Goal: Task Accomplishment & Management: Complete application form

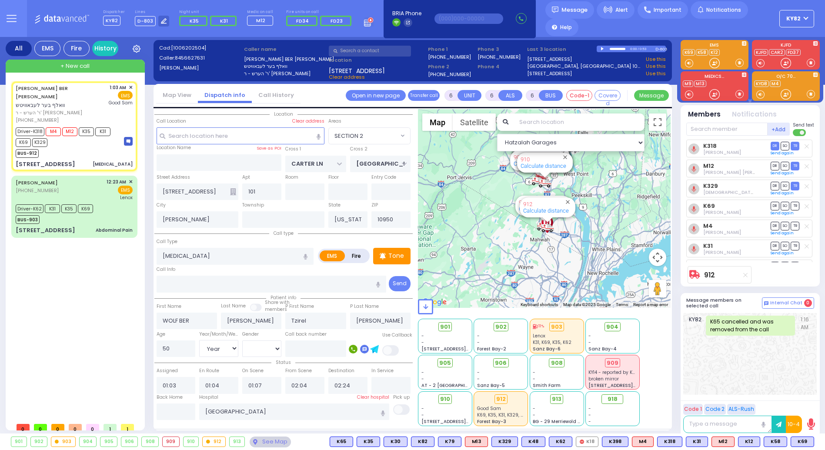
select select "SECTION 2"
select select "Year"
select select "[DEMOGRAPHIC_DATA]"
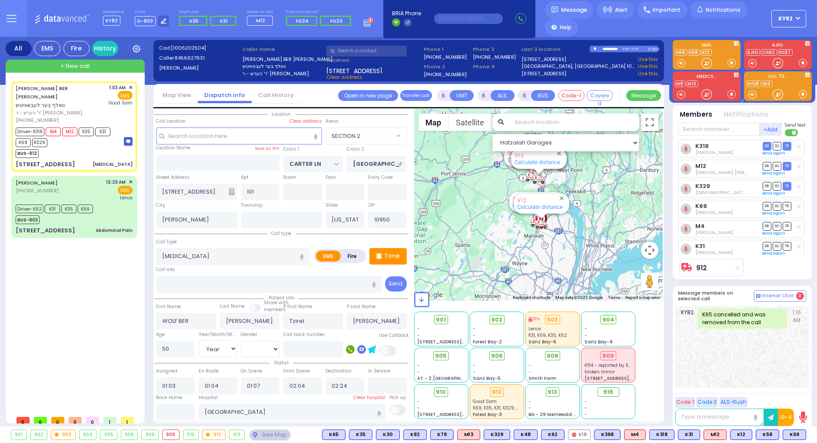
click at [798, 20] on button "KY82" at bounding box center [789, 18] width 35 height 17
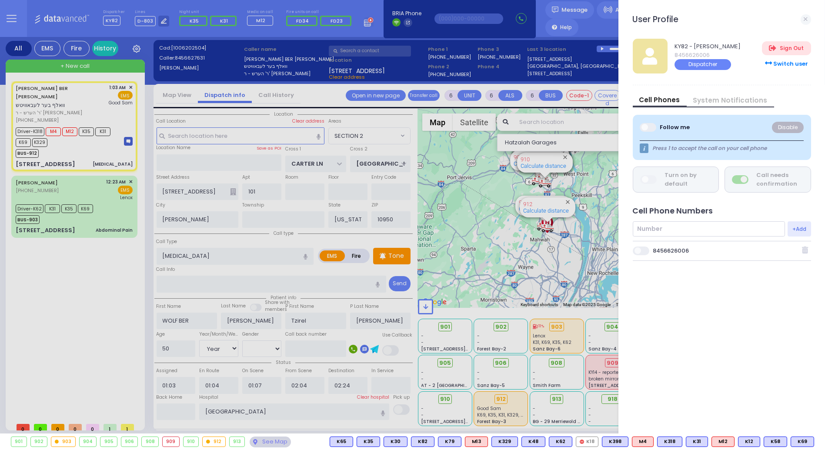
click at [644, 250] on span at bounding box center [641, 251] width 17 height 9
click at [198, 246] on input "checkbox" at bounding box center [198, 246] width 0 height 0
click at [807, 18] on link at bounding box center [805, 19] width 10 height 10
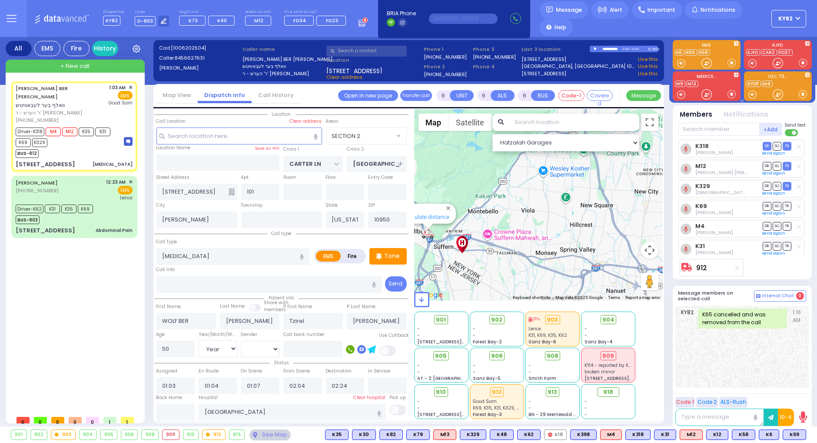
drag, startPoint x: 537, startPoint y: 237, endPoint x: 547, endPoint y: 237, distance: 10.0
click at [547, 237] on div "912 Calculate distance 594 Calculate distance 595 Calculate distance 596 Calcul…" at bounding box center [538, 204] width 249 height 191
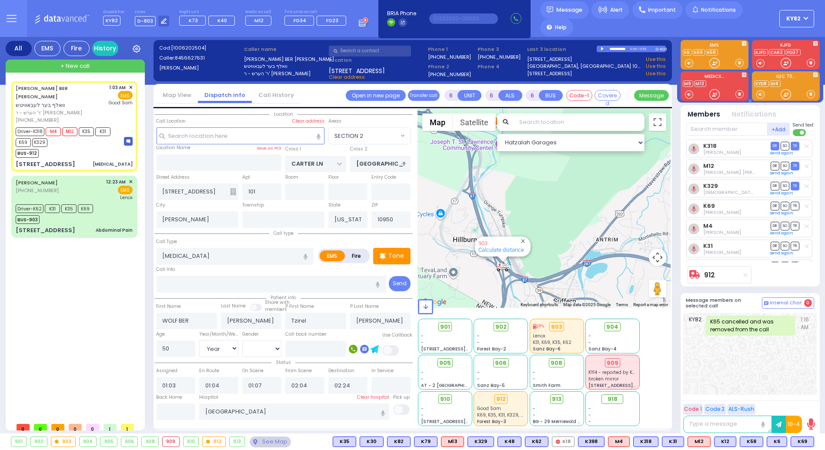
drag, startPoint x: 489, startPoint y: 228, endPoint x: 599, endPoint y: 192, distance: 115.4
click at [598, 192] on div "912 Calculate distance 594 Calculate distance 595 Calculate distance 596 Calcul…" at bounding box center [544, 208] width 253 height 199
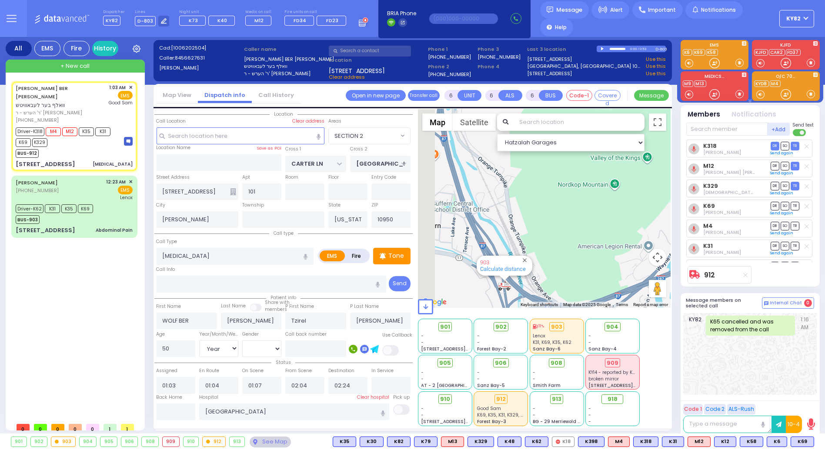
drag, startPoint x: 509, startPoint y: 254, endPoint x: 590, endPoint y: 190, distance: 103.4
click at [590, 190] on div "912 Calculate distance 594 Calculate distance 595 Calculate distance 596 Calcul…" at bounding box center [544, 208] width 253 height 199
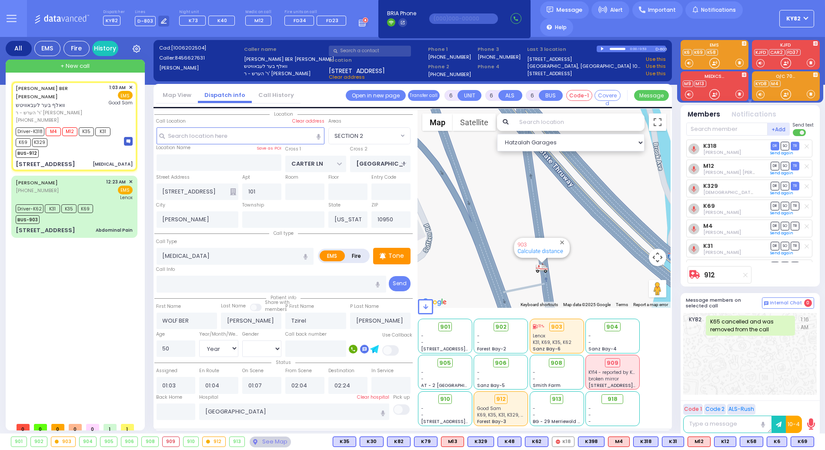
drag, startPoint x: 574, startPoint y: 264, endPoint x: 552, endPoint y: 267, distance: 22.4
click at [553, 273] on div "912 Calculate distance 594 Calculate distance 595 Calculate distance 596 Calcul…" at bounding box center [544, 208] width 253 height 199
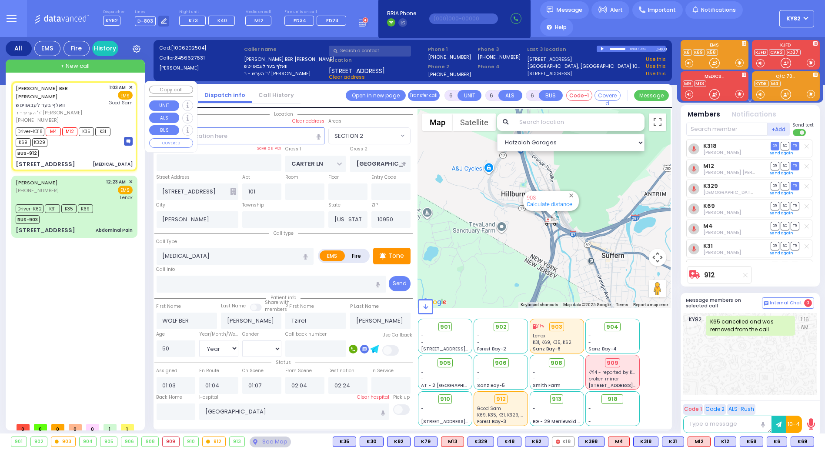
click at [85, 152] on div "[PERSON_NAME] BER [PERSON_NAME] וואלף בער לעבאוויטש ר' הערש - ר' [PERSON_NAME] …" at bounding box center [74, 126] width 123 height 87
select select
radio input "true"
select select "Year"
select select "[DEMOGRAPHIC_DATA]"
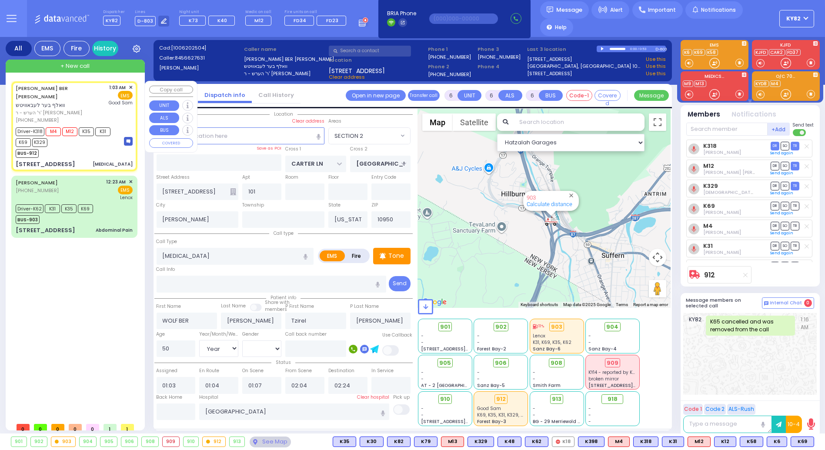
select select "SECTION 2"
select select "Hatzalah Garages"
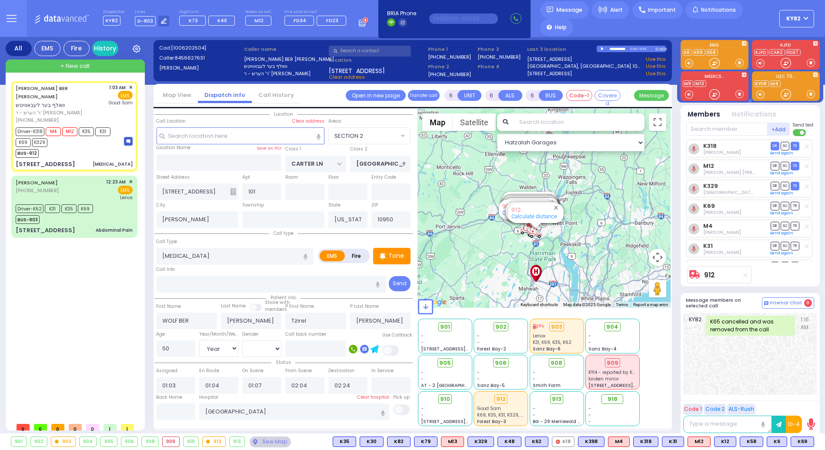
drag, startPoint x: 530, startPoint y: 197, endPoint x: 519, endPoint y: 246, distance: 50.4
click at [519, 246] on div "912 Calculate distance 594 Calculate distance 595 Calculate distance 596 Calcul…" at bounding box center [544, 208] width 253 height 199
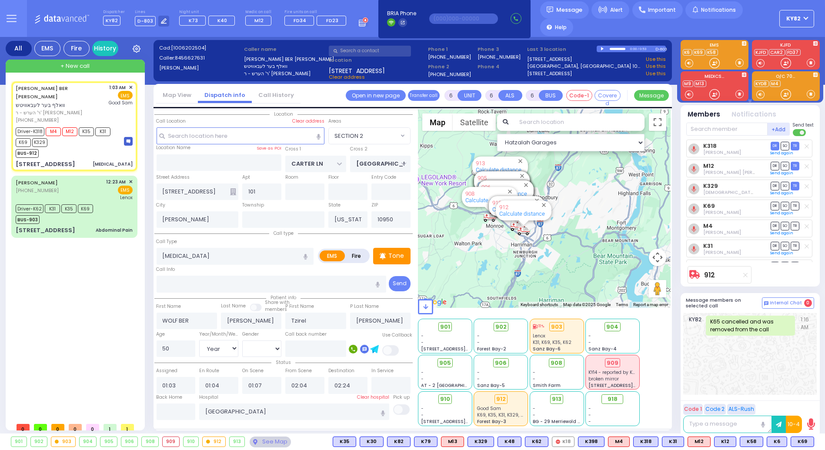
drag, startPoint x: 538, startPoint y: 239, endPoint x: 567, endPoint y: 199, distance: 49.1
click at [563, 197] on div "912 Calculate distance 594 Calculate distance 595 Calculate distance 596 Calcul…" at bounding box center [544, 208] width 253 height 199
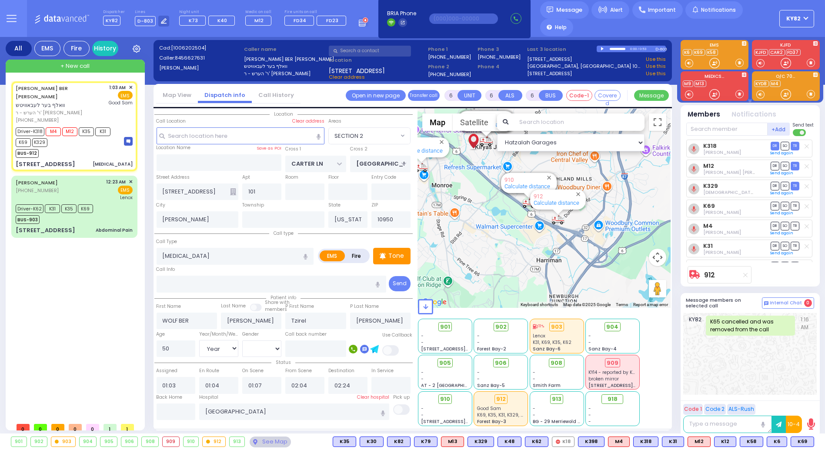
drag, startPoint x: 558, startPoint y: 240, endPoint x: 610, endPoint y: 209, distance: 60.5
click at [610, 209] on div "912 Calculate distance 594 Calculate distance 595 Calculate distance 596 Calcul…" at bounding box center [544, 208] width 253 height 199
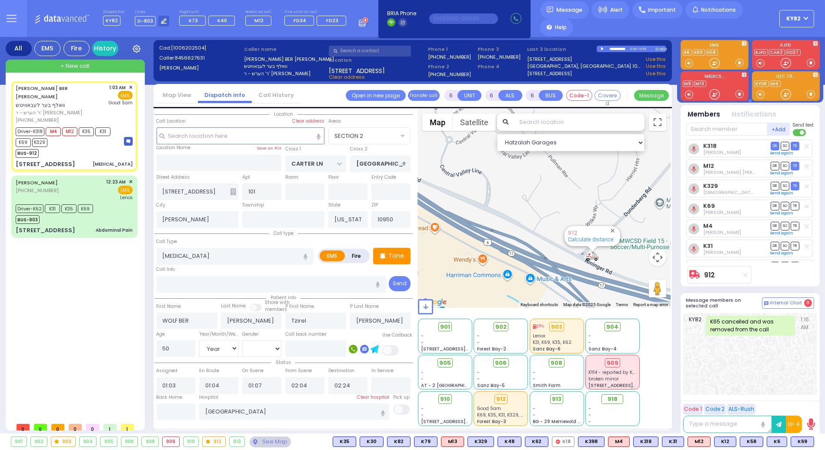
drag, startPoint x: 539, startPoint y: 195, endPoint x: 557, endPoint y: 261, distance: 68.6
click at [558, 261] on div "912 Calculate distance 594 Calculate distance 595 Calculate distance 596 Calcul…" at bounding box center [544, 208] width 253 height 199
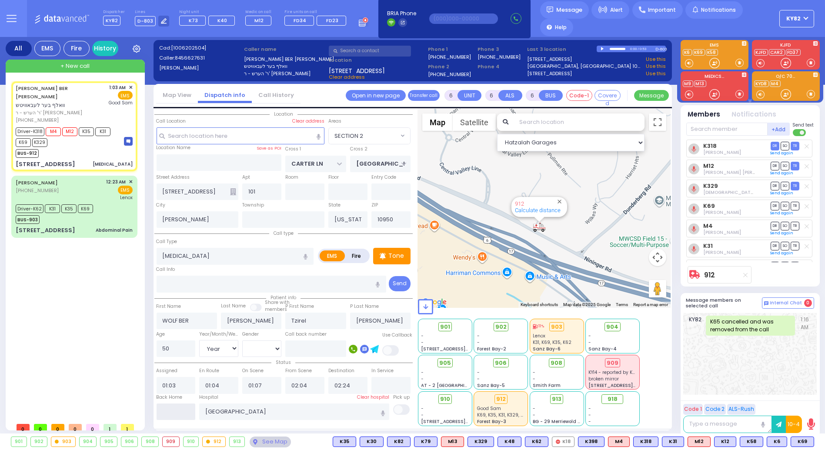
click at [180, 407] on input "text" at bounding box center [176, 411] width 39 height 17
click at [183, 404] on input "text" at bounding box center [176, 411] width 39 height 17
click at [180, 409] on input "text" at bounding box center [176, 411] width 39 height 17
click at [181, 405] on input "text" at bounding box center [176, 411] width 39 height 17
click at [180, 411] on input "text" at bounding box center [176, 411] width 39 height 17
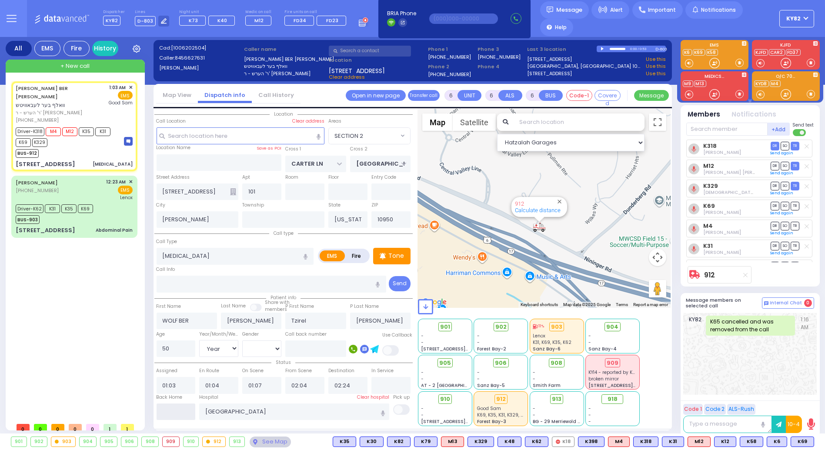
click at [181, 410] on input "text" at bounding box center [176, 411] width 39 height 17
click at [184, 410] on input "text" at bounding box center [176, 411] width 39 height 17
click at [185, 409] on input "text" at bounding box center [176, 411] width 39 height 17
click at [92, 147] on div "BUS-912" at bounding box center [66, 152] width 100 height 11
select select
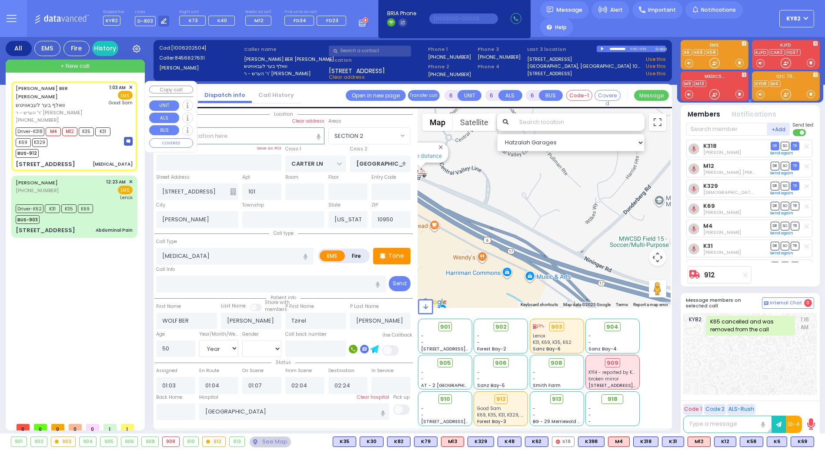
radio input "true"
select select "Year"
select select "[DEMOGRAPHIC_DATA]"
select select "Hatzalah Garages"
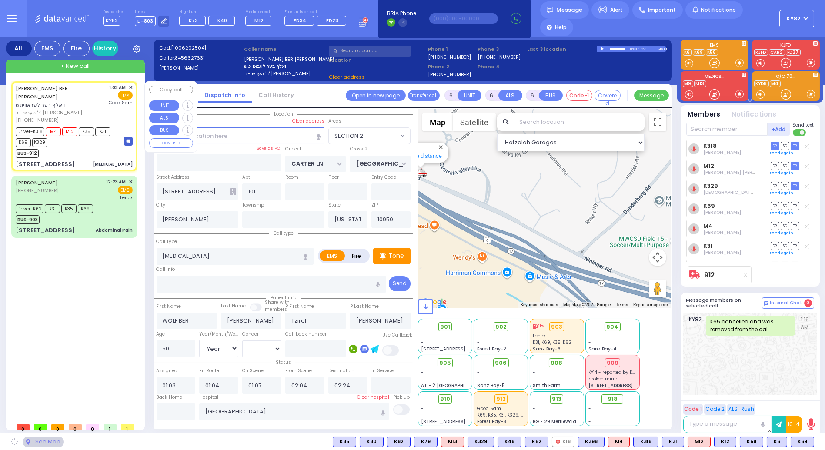
select select "SECTION 2"
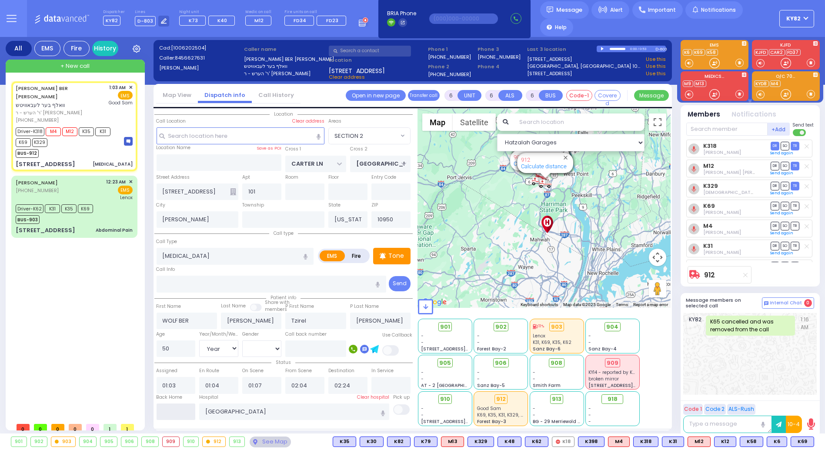
click at [162, 409] on input "text" at bounding box center [176, 411] width 39 height 17
click at [167, 410] on input "text" at bounding box center [176, 411] width 39 height 17
type input "03:07"
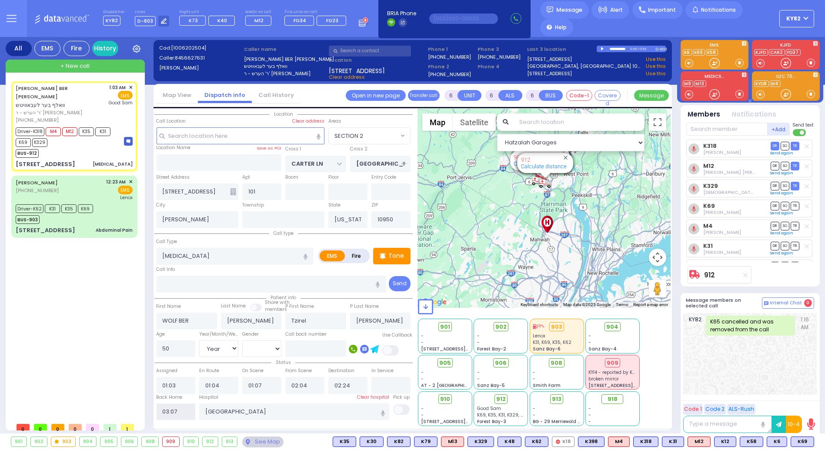
select select
radio input "true"
select select
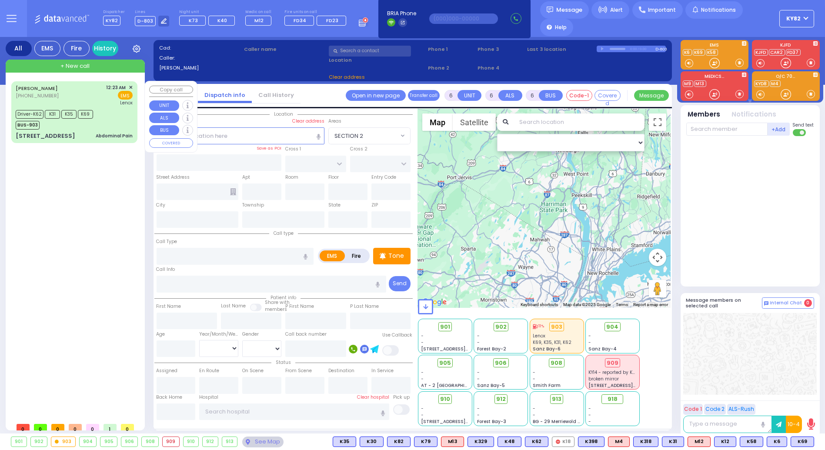
click at [112, 108] on div "Driver-K62 K31 K35 K69 BUS-903" at bounding box center [74, 119] width 117 height 22
select select
type input "Abdominal Pain"
radio input "true"
type input "[PERSON_NAME]"
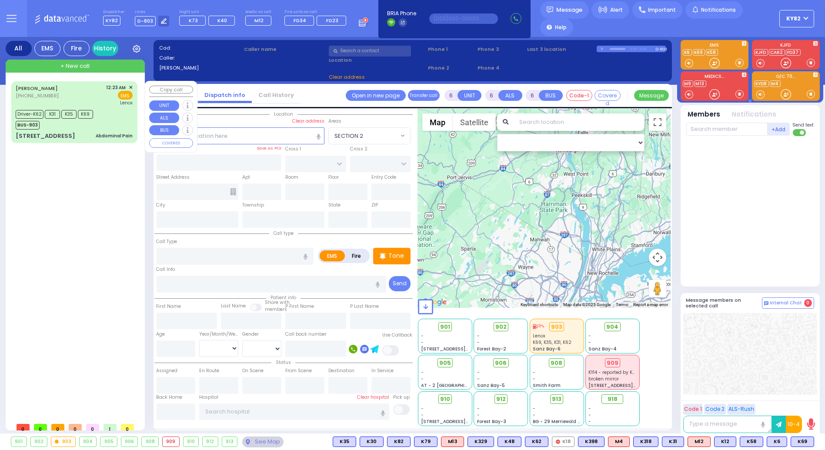
type input "[PERSON_NAME]"
type input "20"
select select "Year"
select select "[DEMOGRAPHIC_DATA]"
type input "00:23"
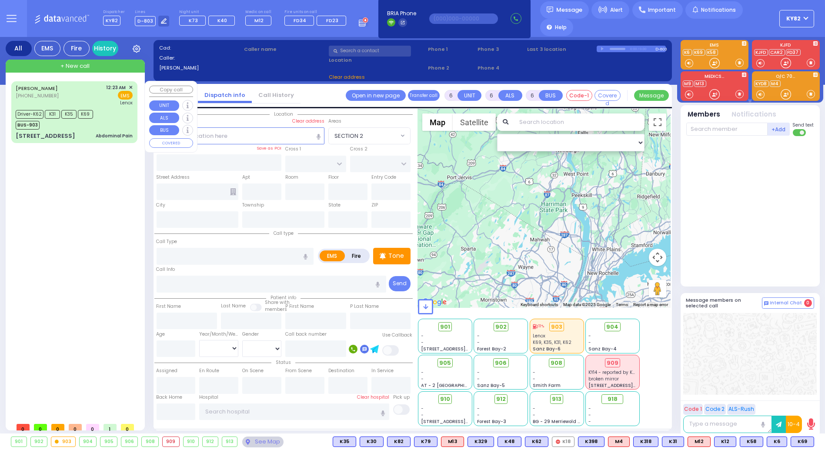
type input "00:25"
type input "00:27"
type input "00:54"
type input "[GEOGRAPHIC_DATA]"
type input "DINEV RD"
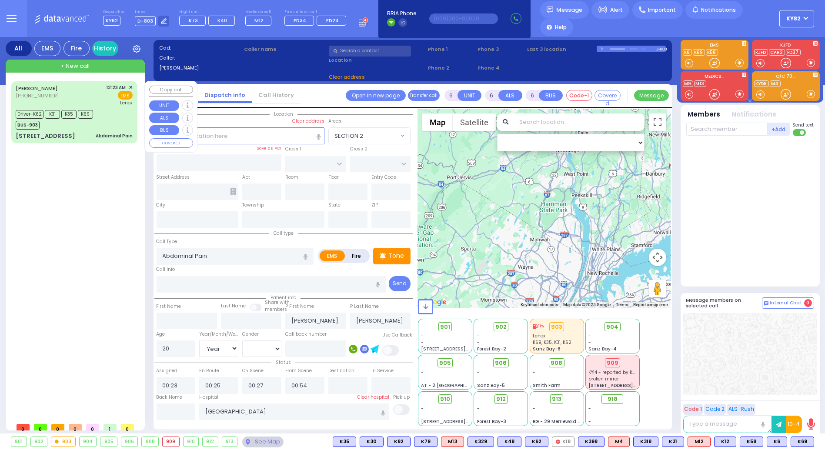
type input "[PERSON_NAME] DR"
type input "[STREET_ADDRESS]"
type input "207"
type input "[PERSON_NAME]"
type input "[US_STATE]"
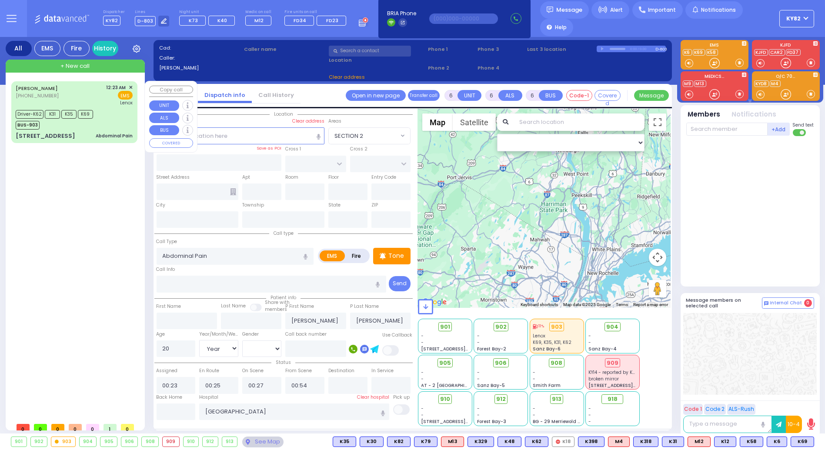
type input "10950"
select select "Hatzalah Garages"
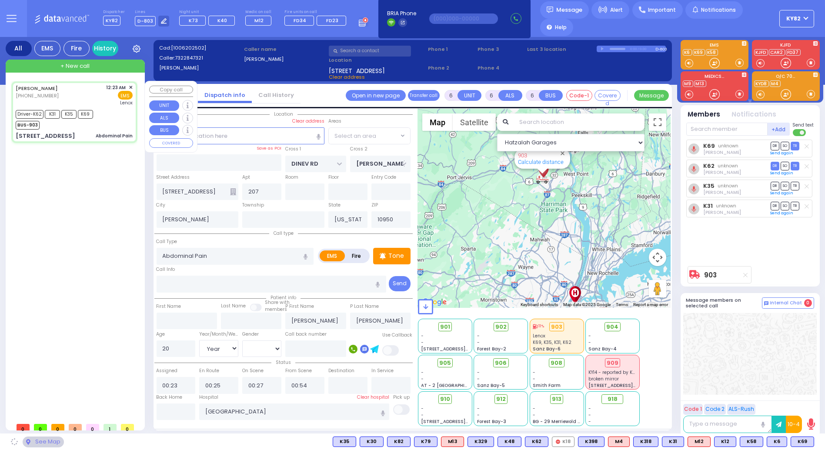
select select "BEIRECH MOSHE"
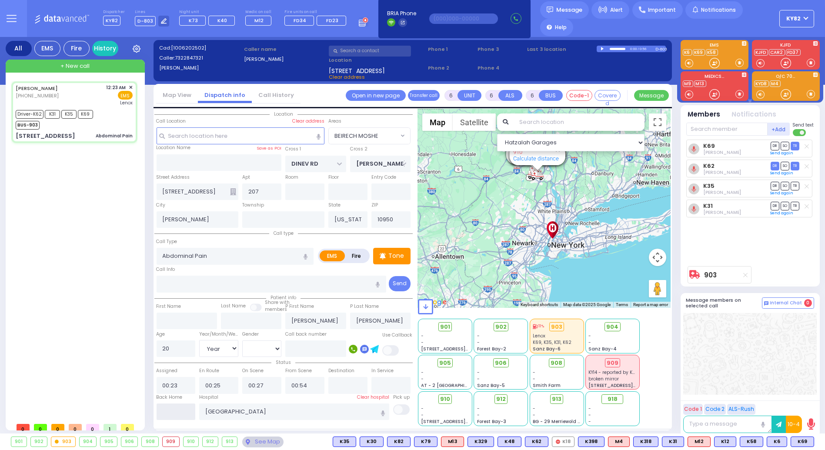
click at [183, 408] on input "text" at bounding box center [176, 411] width 39 height 17
type input "03:08"
click at [184, 407] on input "03:08" at bounding box center [176, 411] width 39 height 17
select select
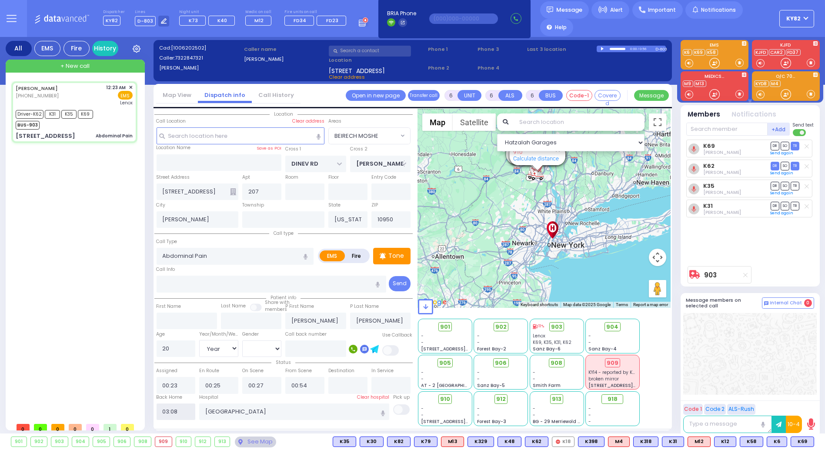
radio input "true"
select select
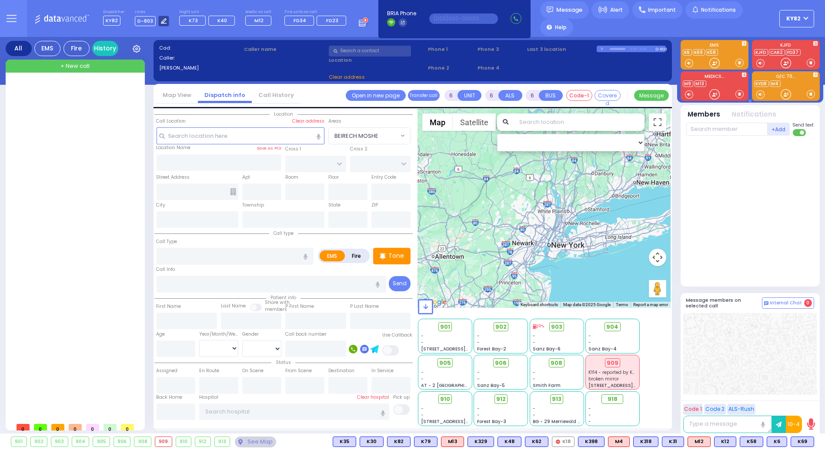
click at [162, 18] on icon at bounding box center [164, 21] width 6 height 6
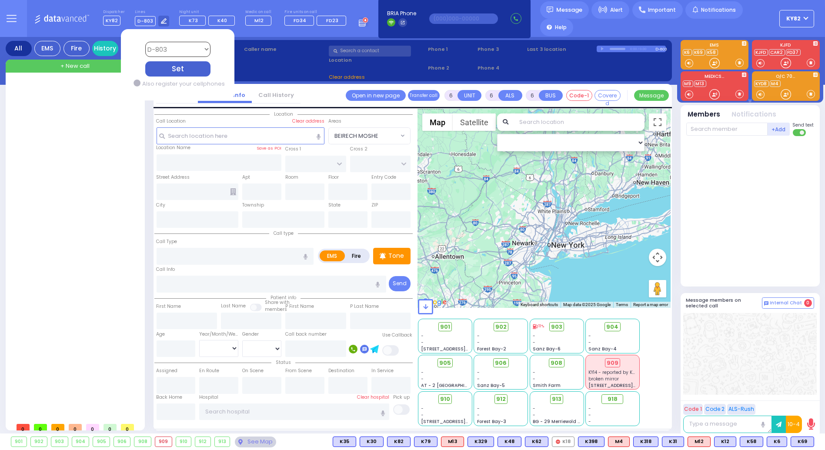
click at [176, 45] on select "Bay K-14 K-16 K-18 K-40 K-6 K-61 K-63 K-67 K-72 Medic 7 K-68 K-48 D-801 D-802 D…" at bounding box center [177, 49] width 65 height 15
select select "14"
click at [145, 42] on select "Bay K-14 K-16 K-18 K-40 K-6 K-61 K-63 K-67 K-72 Medic 7 K-68 K-48 D-801 D-802 D…" at bounding box center [177, 49] width 65 height 15
click at [167, 62] on div "Set" at bounding box center [177, 68] width 65 height 15
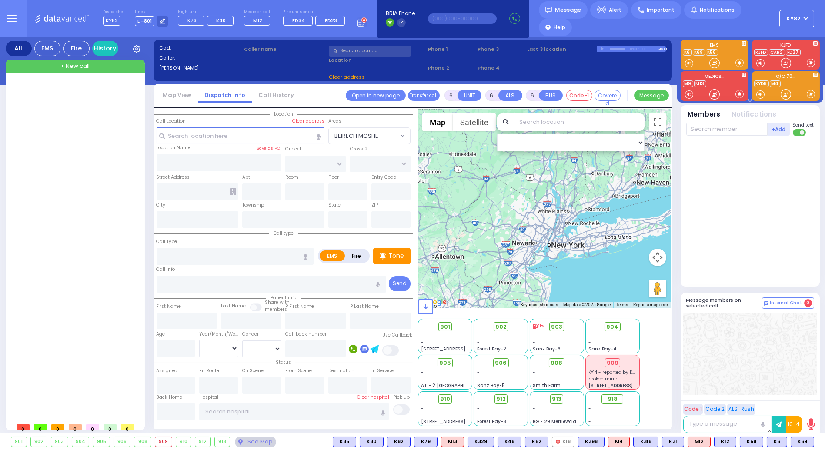
drag, startPoint x: 439, startPoint y: 281, endPoint x: 444, endPoint y: 276, distance: 7.4
click at [442, 280] on div at bounding box center [544, 208] width 253 height 199
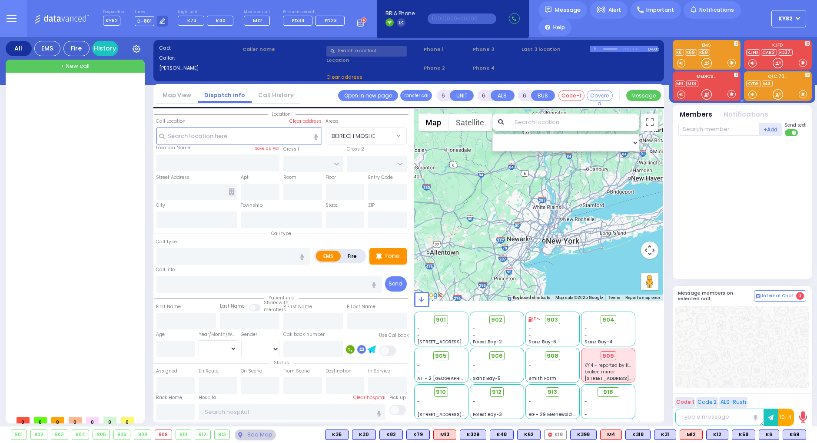
click at [799, 20] on button "KY82" at bounding box center [789, 18] width 35 height 17
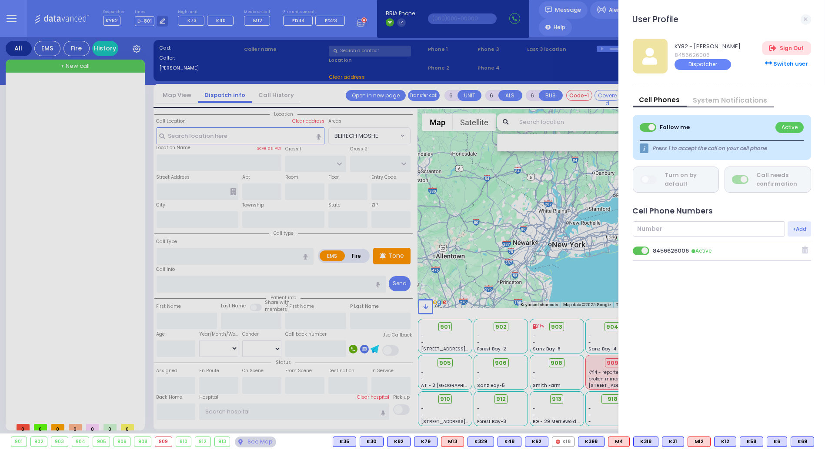
click at [639, 249] on span at bounding box center [641, 251] width 17 height 9
click at [198, 246] on input "checkbox" at bounding box center [198, 246] width 0 height 0
click at [801, 17] on link at bounding box center [805, 19] width 10 height 10
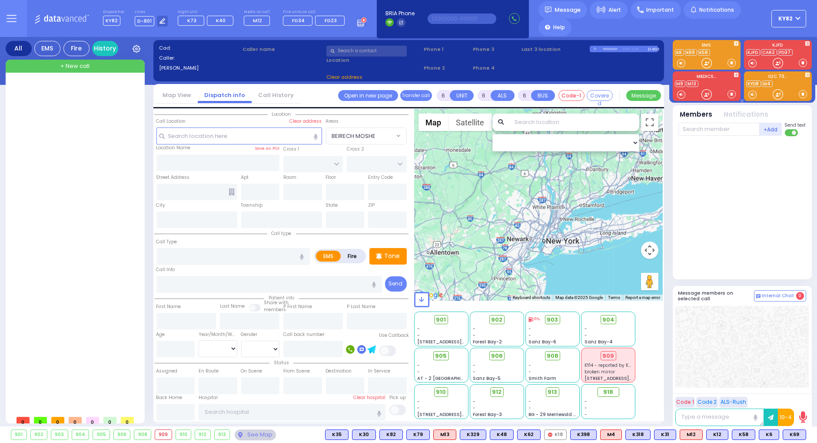
click at [786, 16] on span "KY82" at bounding box center [786, 19] width 14 height 8
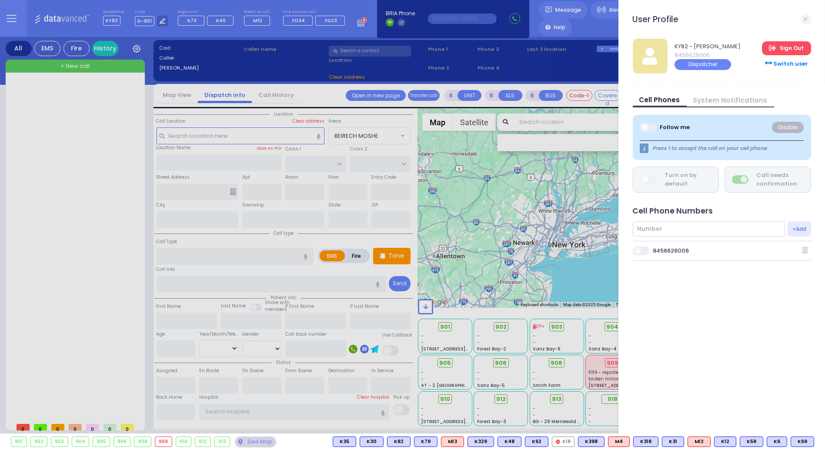
click at [788, 48] on link "Sign Out" at bounding box center [786, 48] width 49 height 14
